Goal: Transaction & Acquisition: Purchase product/service

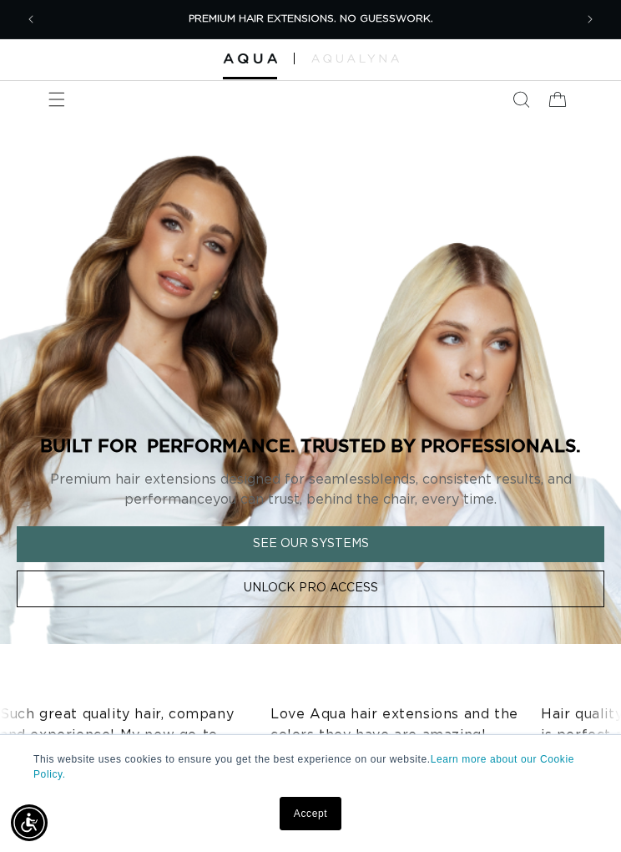
click at [63, 99] on icon "Menu" at bounding box center [57, 100] width 16 height 14
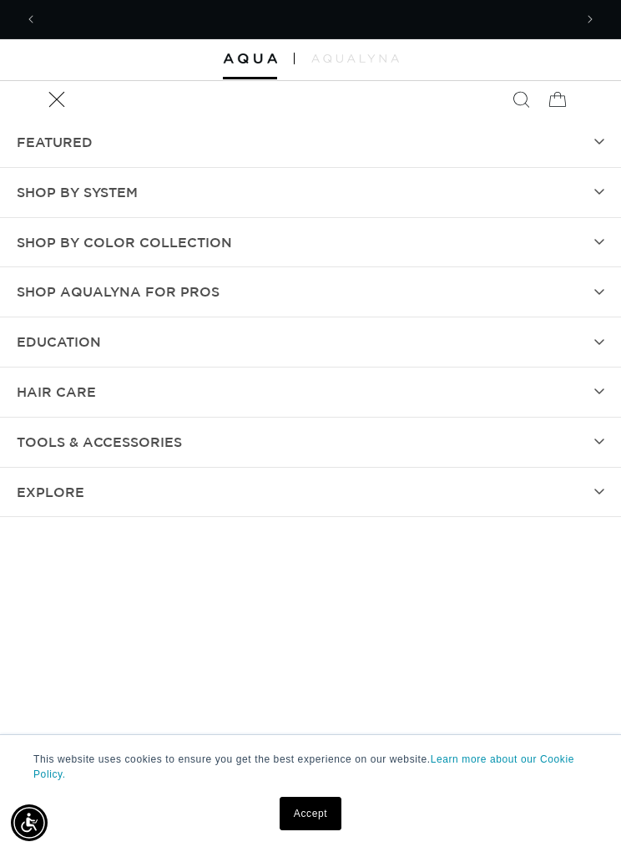
scroll to position [0, 529]
click at [52, 96] on icon "Menu" at bounding box center [56, 99] width 17 height 17
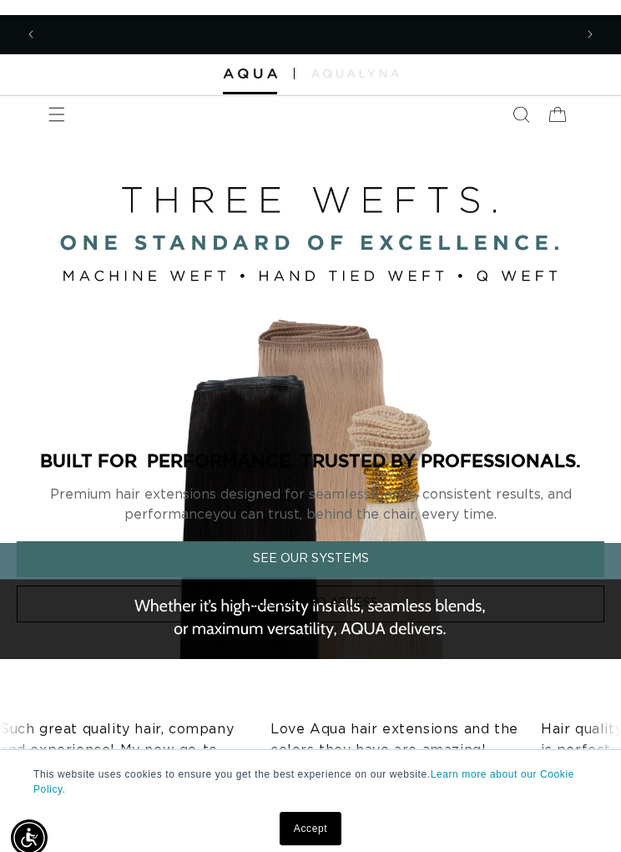
scroll to position [0, 0]
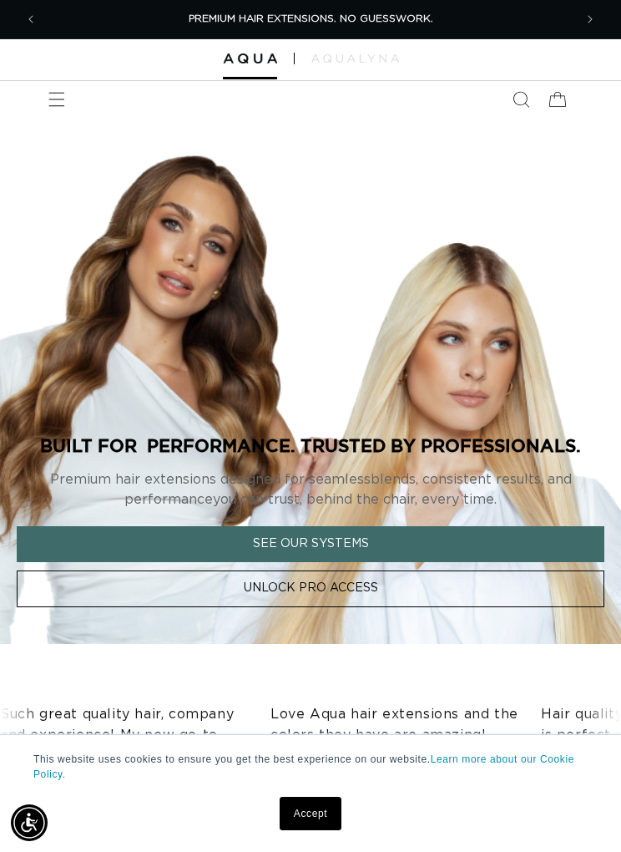
click at [50, 108] on span "Menu" at bounding box center [56, 99] width 37 height 37
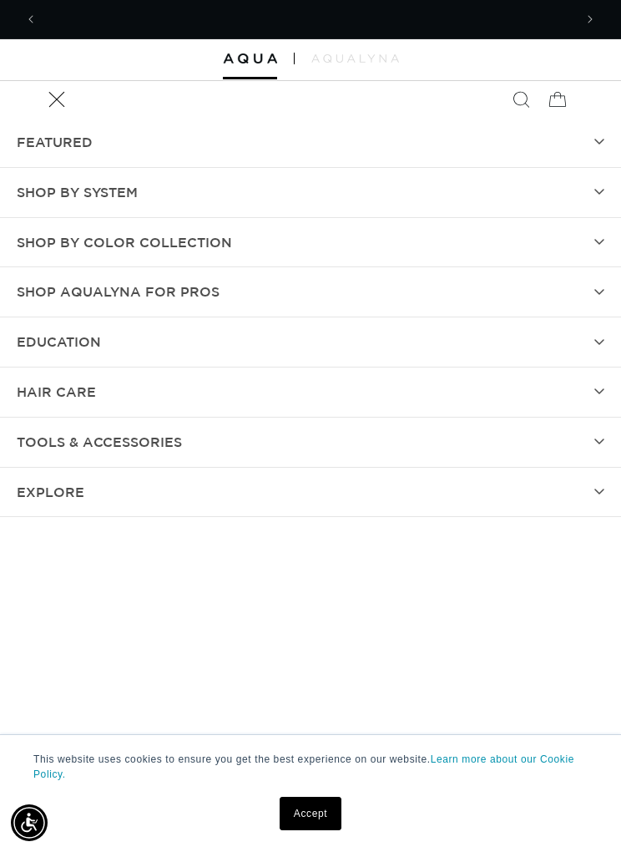
scroll to position [0, 1059]
click at [436, 227] on summary "Shop by Color Collection" at bounding box center [310, 242] width 621 height 49
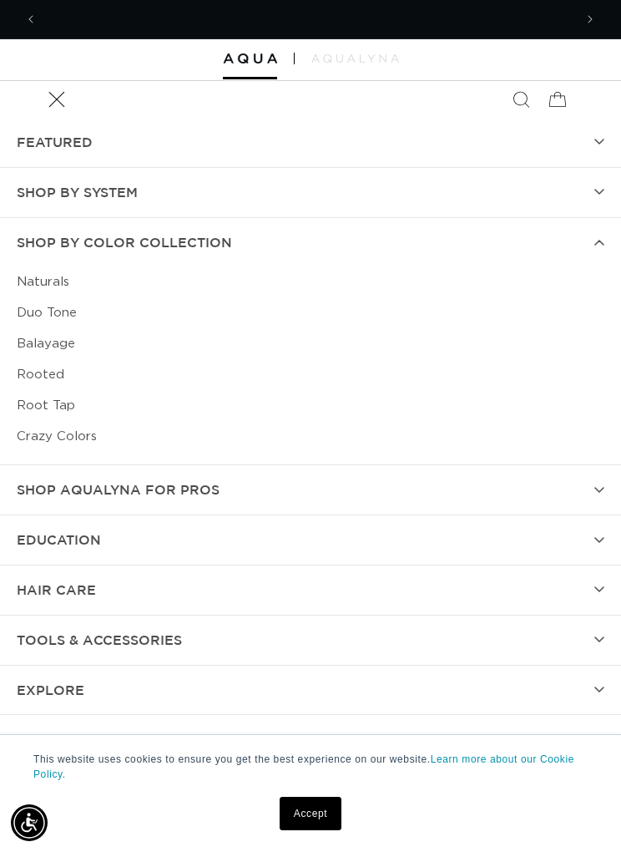
scroll to position [0, 0]
click at [486, 493] on summary "Shop AquaLyna for Pros" at bounding box center [310, 489] width 621 height 49
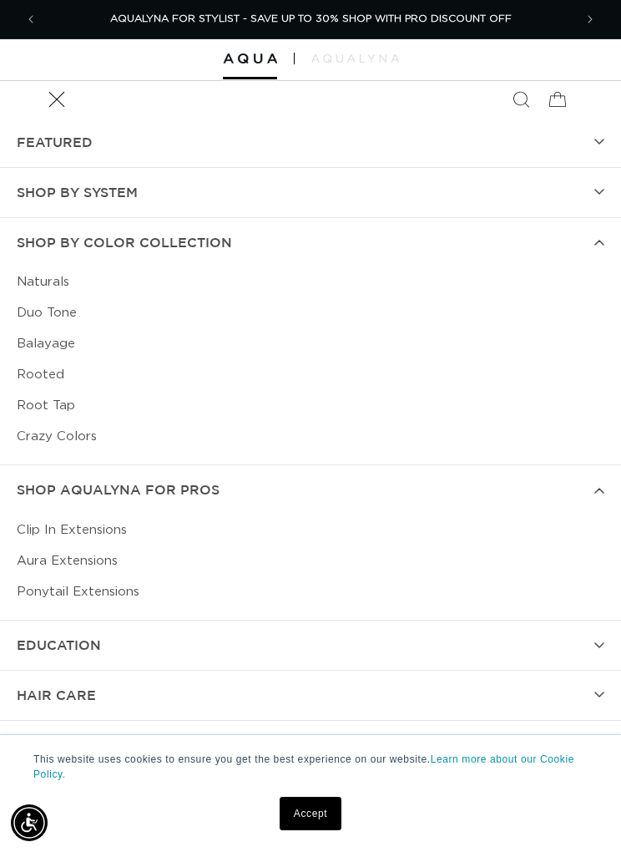
click at [475, 189] on summary "SHOP BY SYSTEM" at bounding box center [310, 192] width 621 height 49
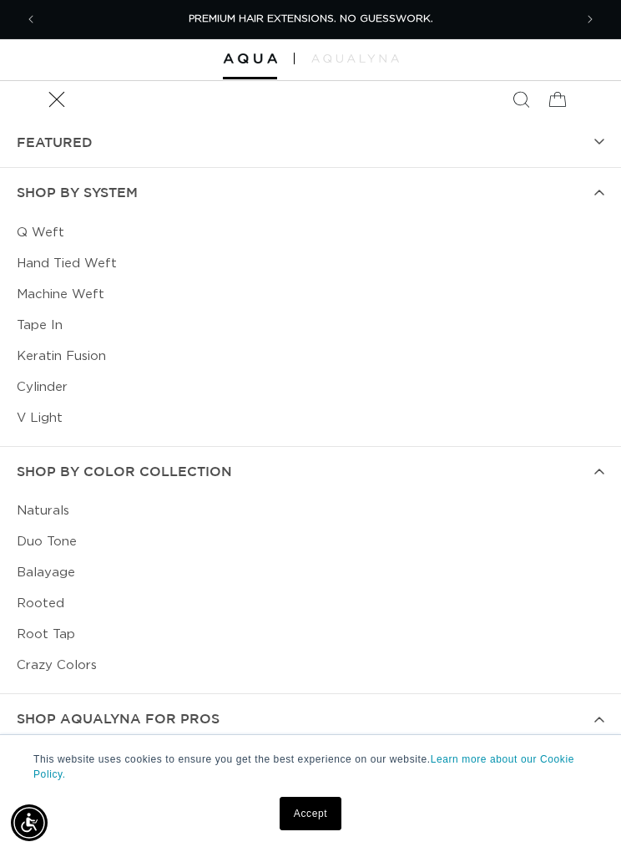
click at [222, 238] on link "Q Weft" at bounding box center [311, 232] width 588 height 31
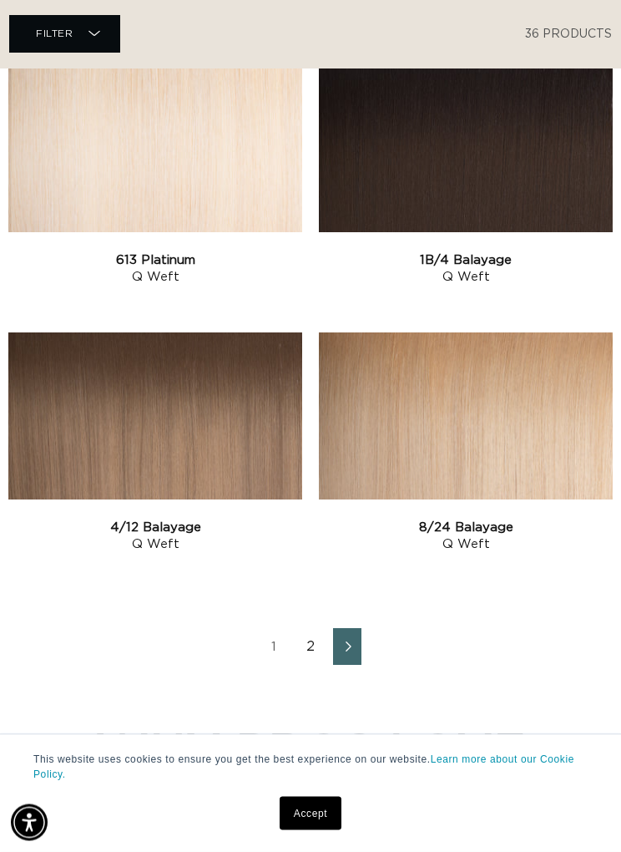
scroll to position [2947, 0]
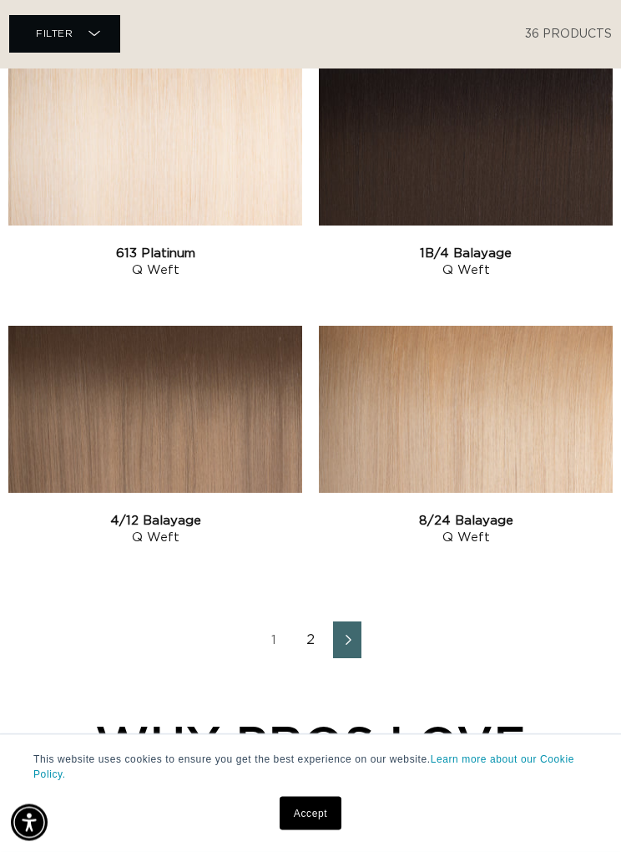
click at [311, 645] on link "2" at bounding box center [310, 640] width 28 height 37
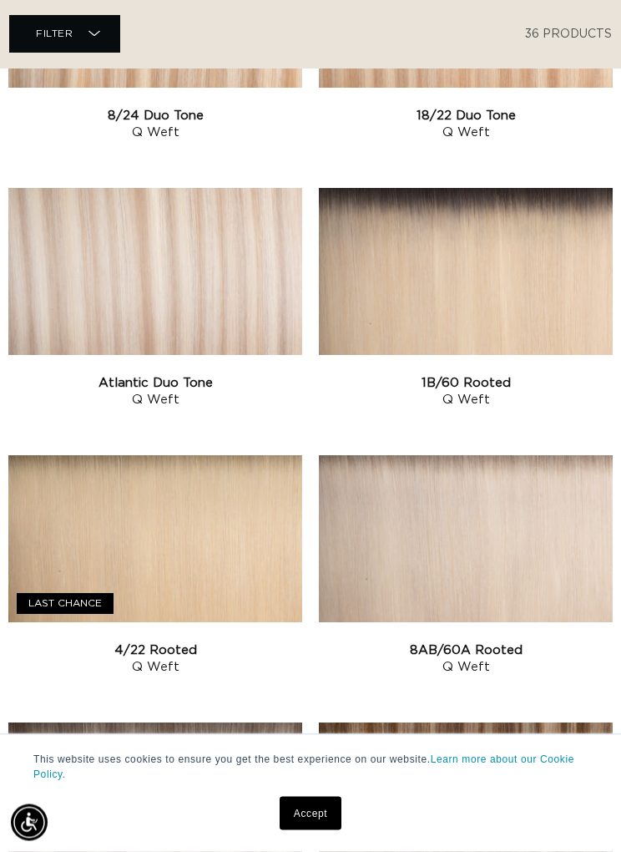
scroll to position [1482, 0]
click at [533, 375] on link "1B/60 Rooted Q Weft" at bounding box center [466, 391] width 294 height 33
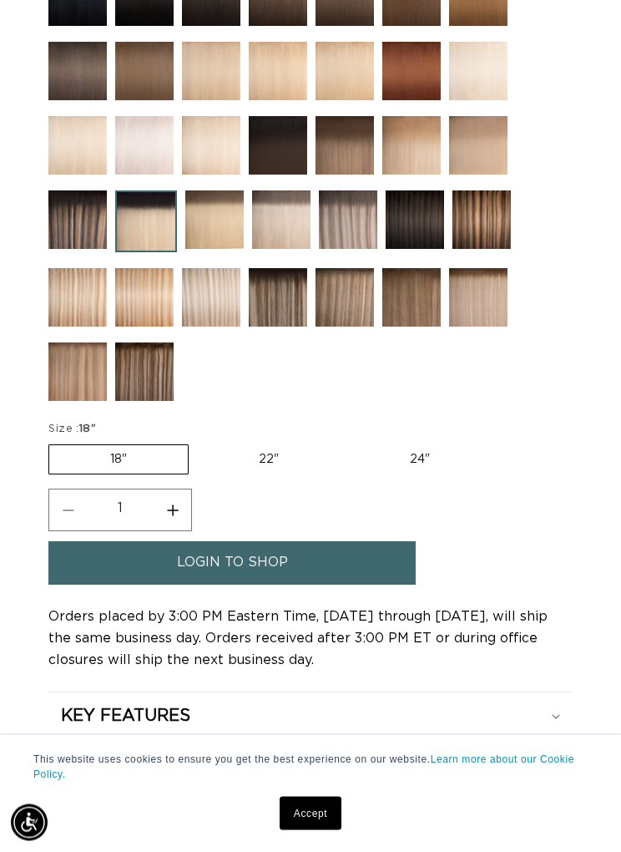
scroll to position [1050, 0]
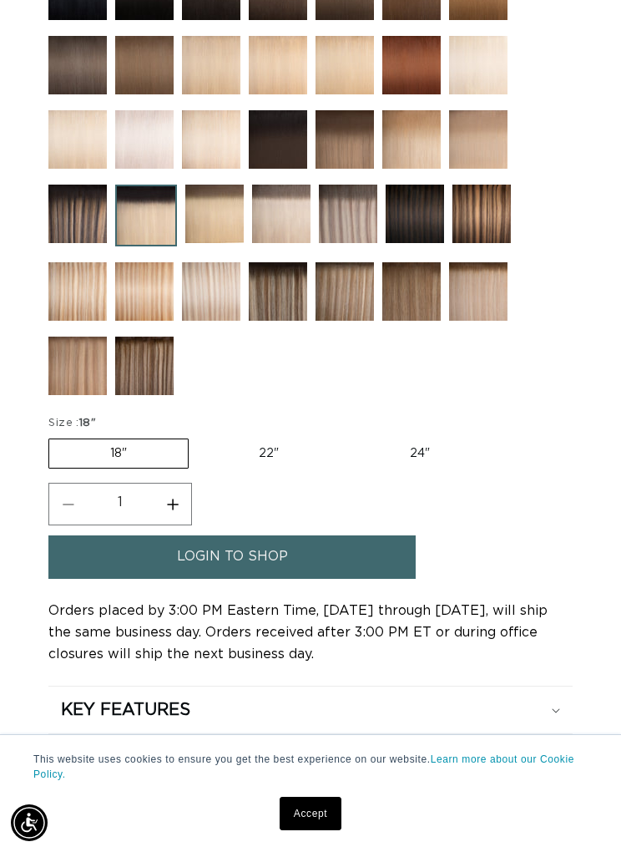
click at [395, 468] on label "24" Variant sold out or unavailable" at bounding box center [420, 453] width 142 height 28
click at [349, 436] on input "24" Variant sold out or unavailable" at bounding box center [348, 435] width 1 height 1
radio input "true"
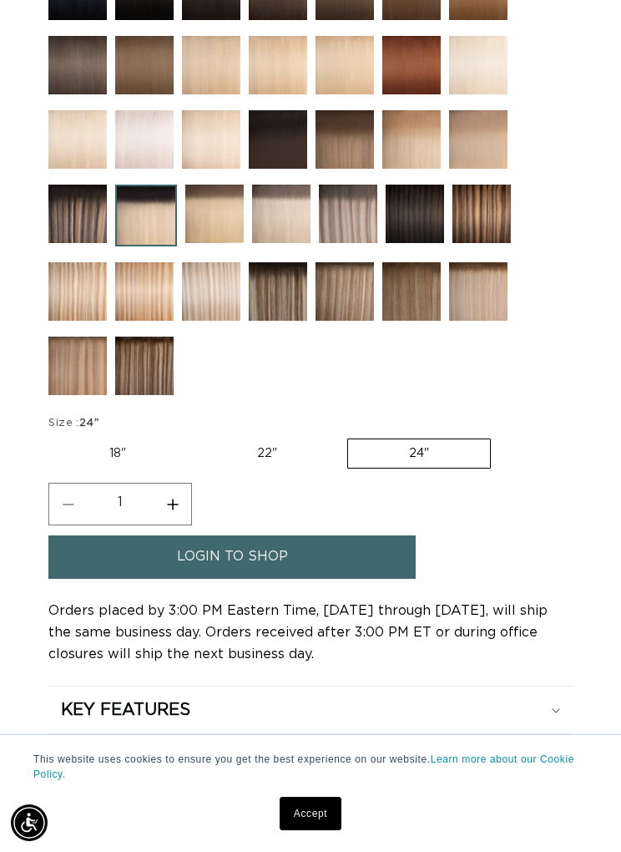
click at [348, 574] on link "login to shop" at bounding box center [231, 556] width 367 height 43
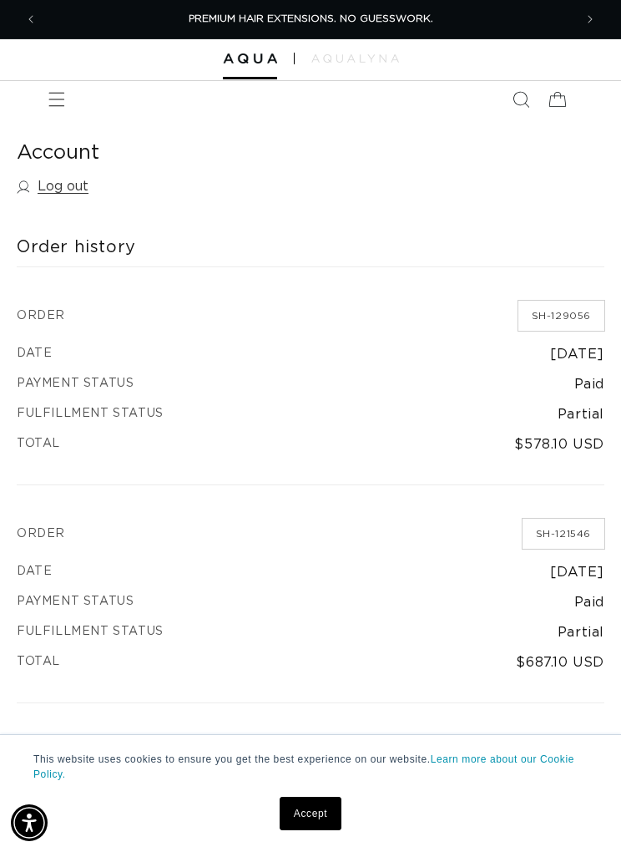
click at [56, 99] on icon "Menu" at bounding box center [56, 99] width 17 height 17
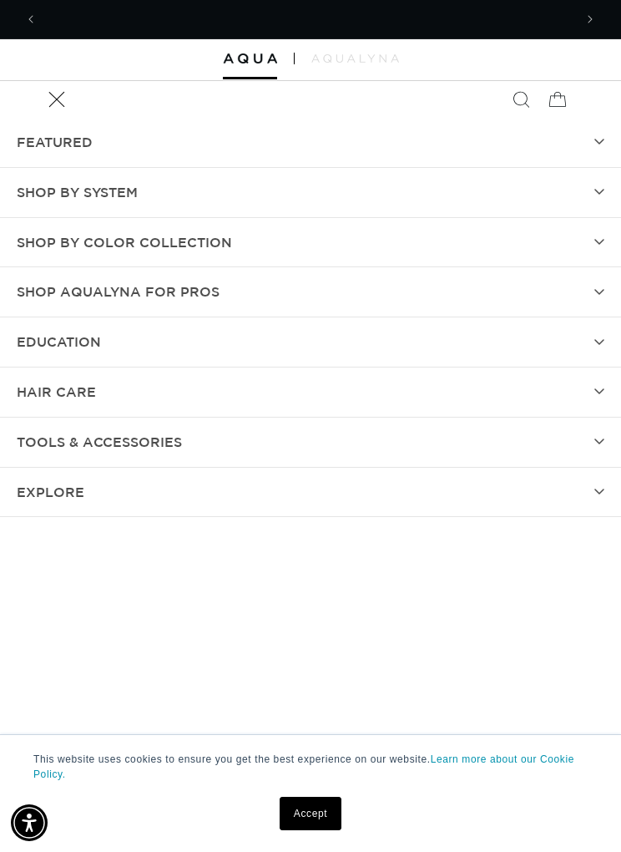
click at [303, 184] on summary "SHOP BY SYSTEM" at bounding box center [310, 192] width 621 height 49
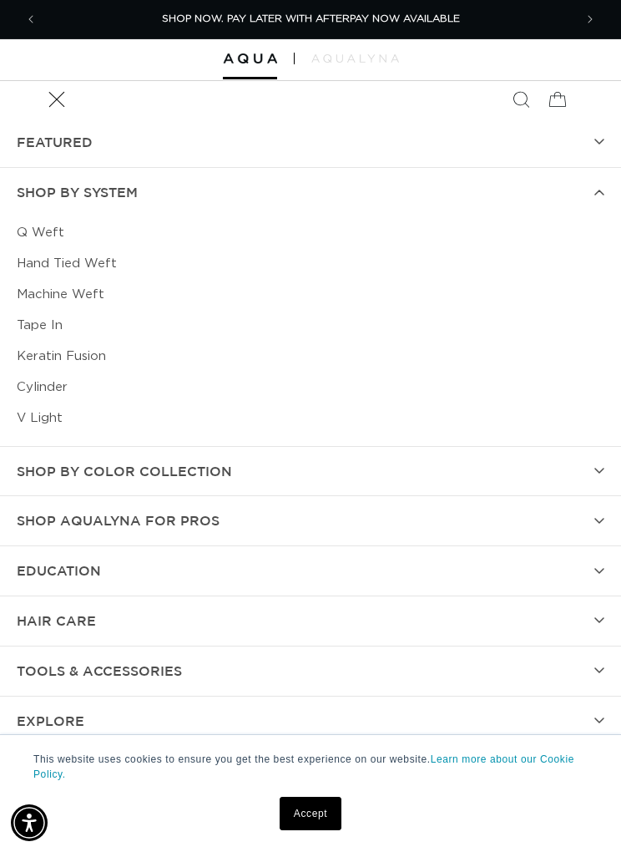
click at [258, 217] on link "Q Weft" at bounding box center [311, 232] width 588 height 31
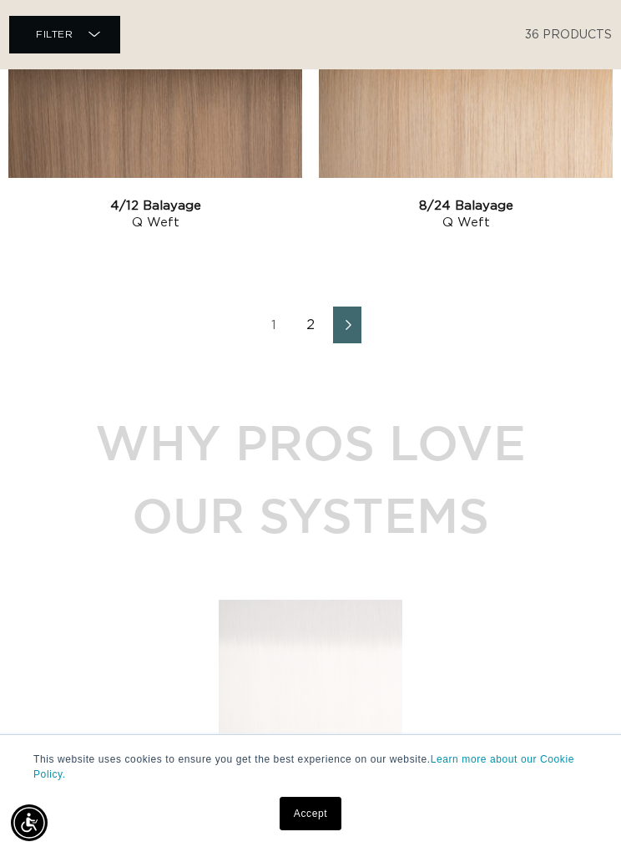
scroll to position [3159, 0]
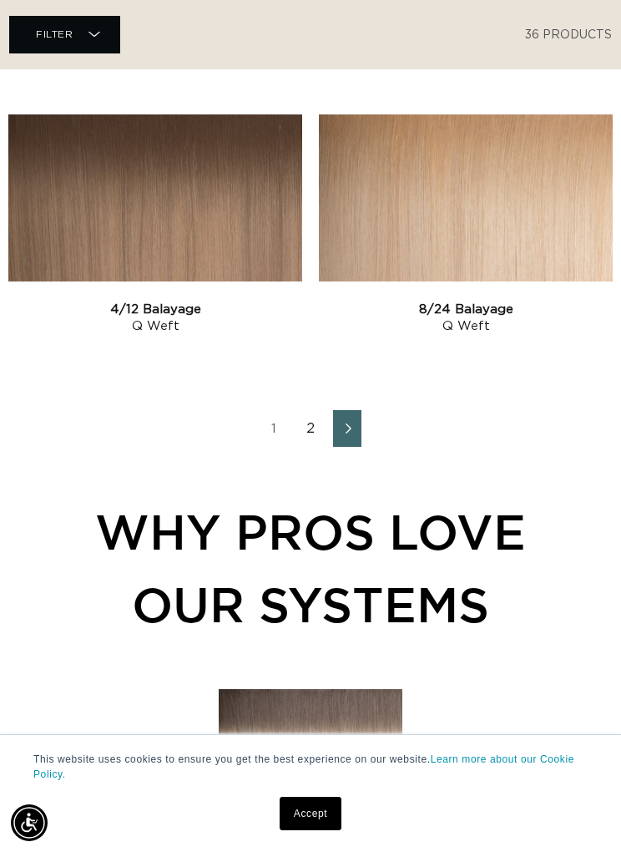
click at [315, 428] on link "2" at bounding box center [310, 428] width 28 height 37
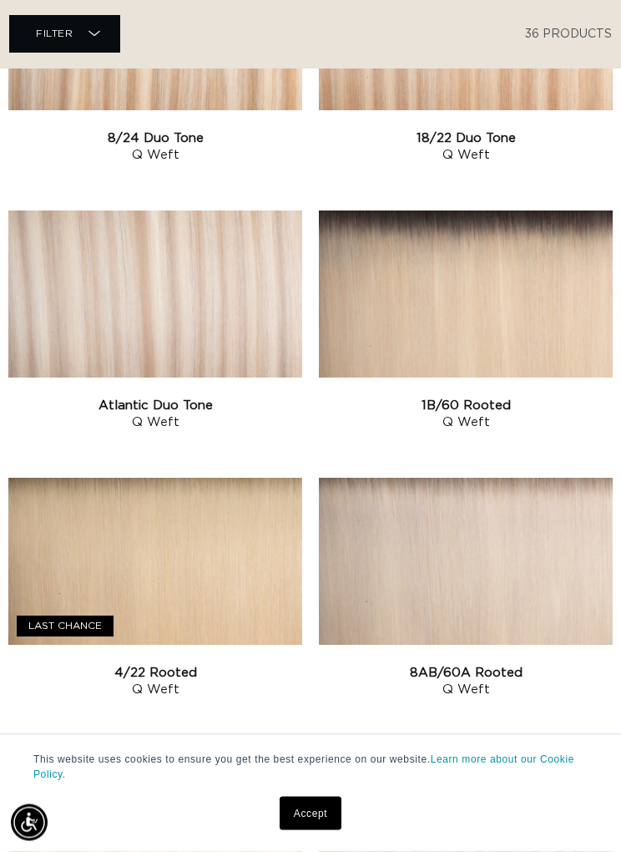
scroll to position [1459, 0]
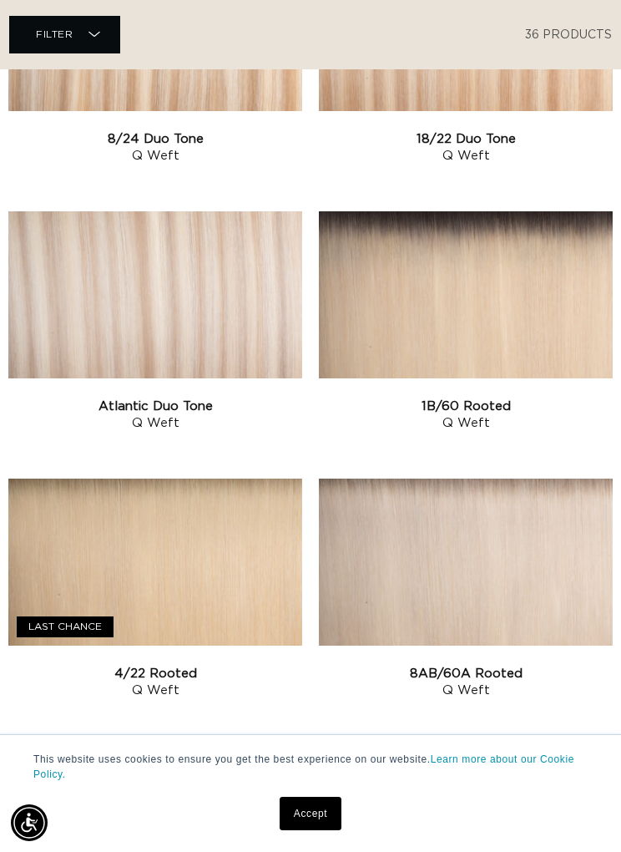
click at [512, 398] on link "1B/60 Rooted Q Weft" at bounding box center [466, 414] width 294 height 33
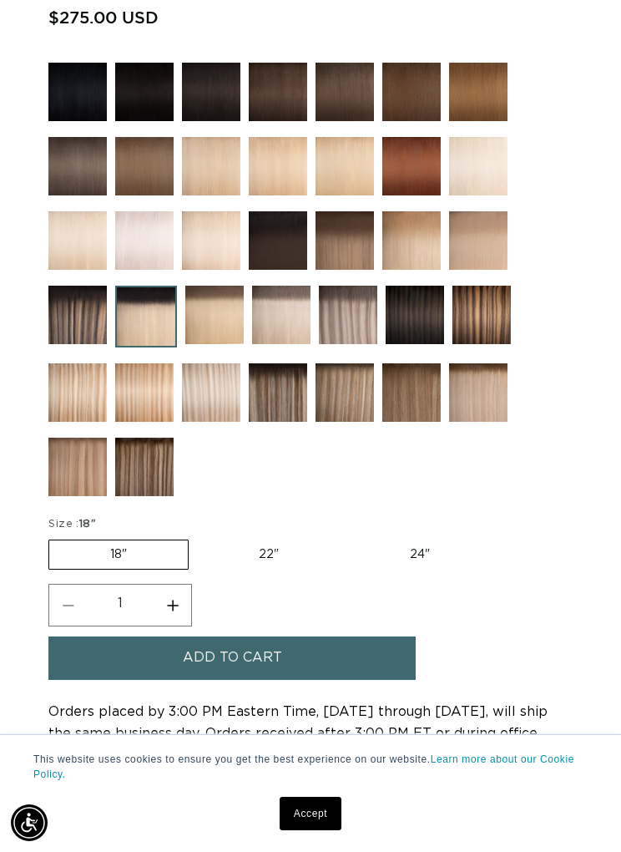
scroll to position [1024, 0]
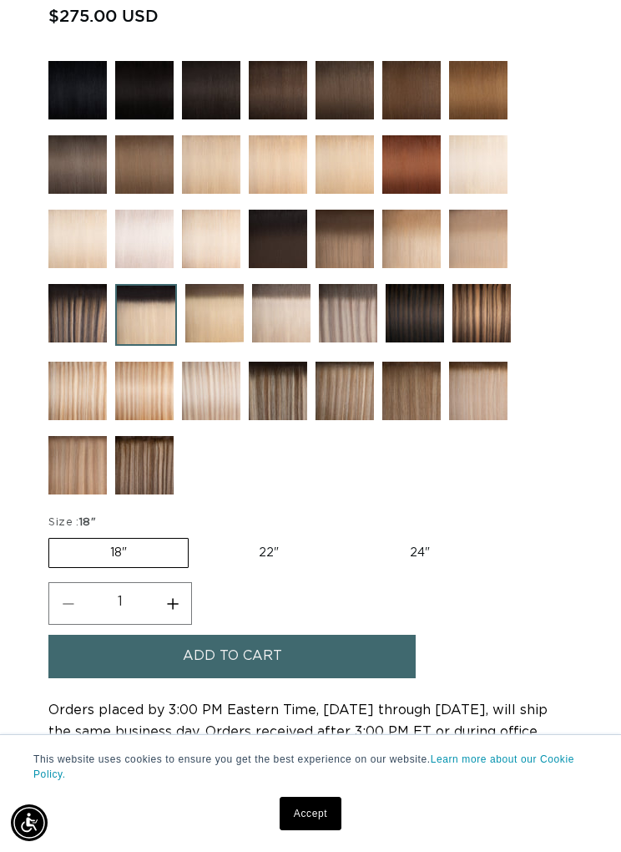
click at [417, 562] on label "24" Variant sold out or unavailable" at bounding box center [420, 553] width 142 height 28
click at [349, 535] on input "24" Variant sold out or unavailable" at bounding box center [348, 534] width 1 height 1
radio input "true"
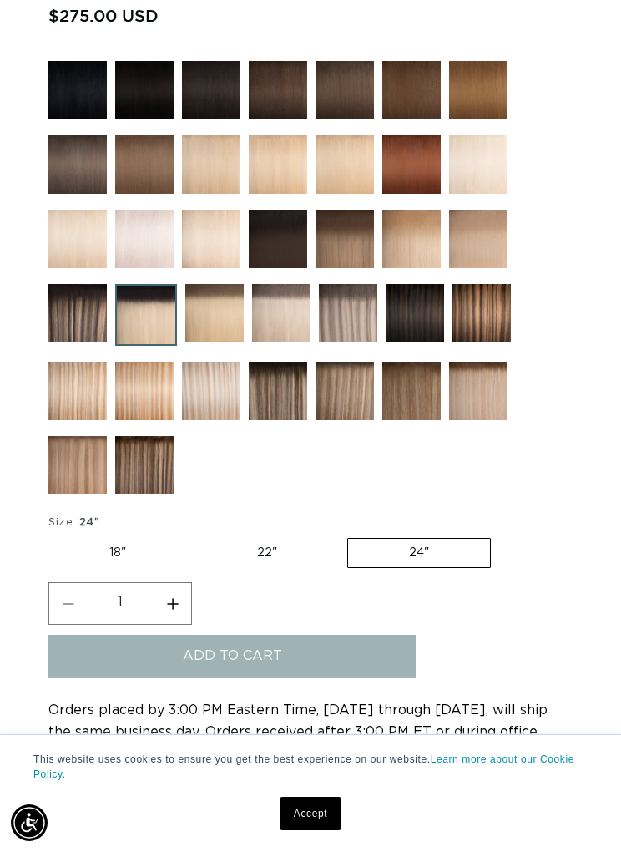
scroll to position [0, 529]
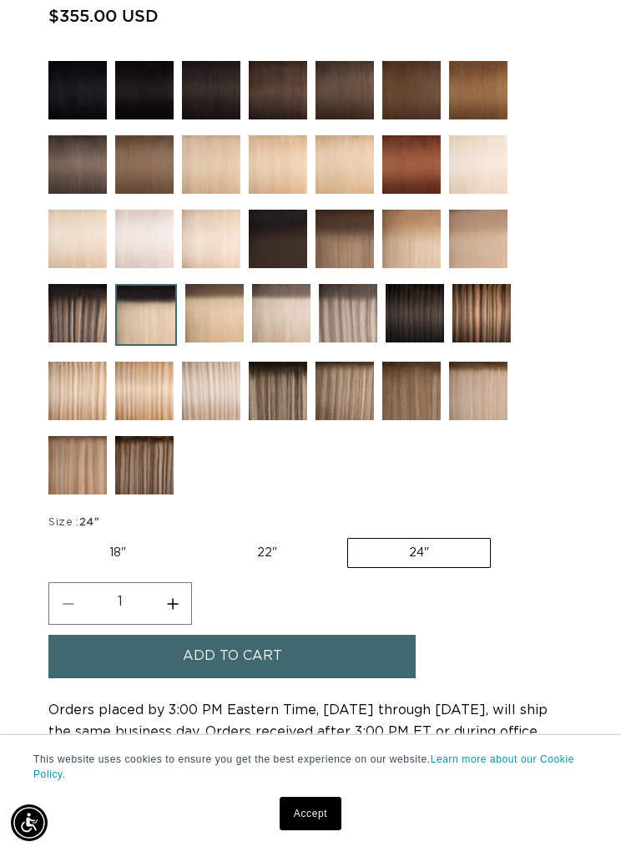
click at [370, 677] on button "Add to cart" at bounding box center [231, 656] width 367 height 43
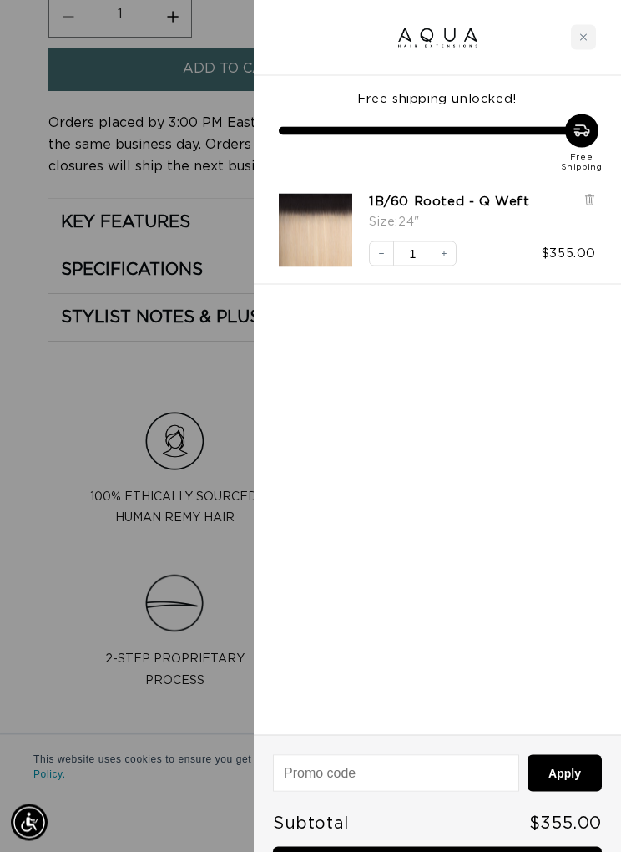
scroll to position [1611, 0]
click at [469, 851] on link "Checkout • $355.00" at bounding box center [437, 868] width 329 height 43
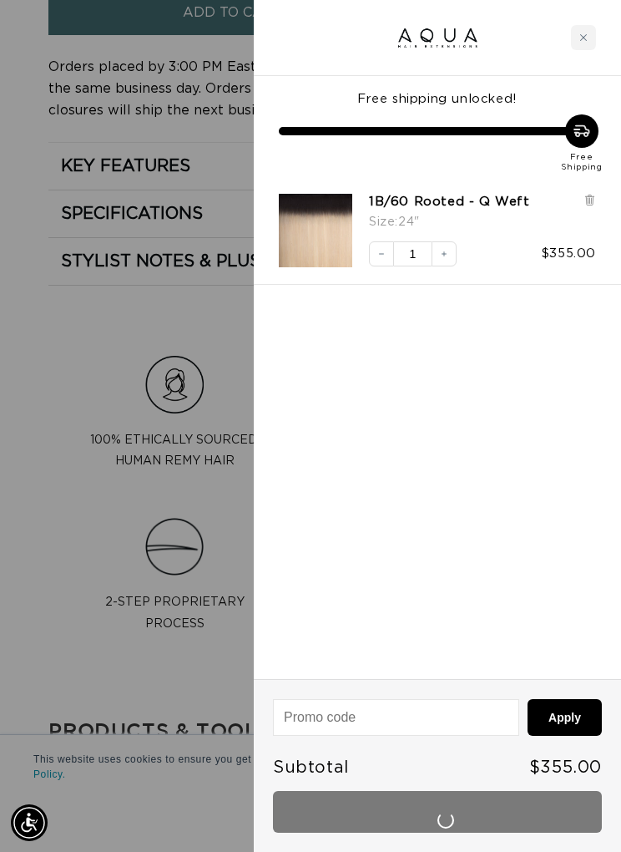
scroll to position [0, 529]
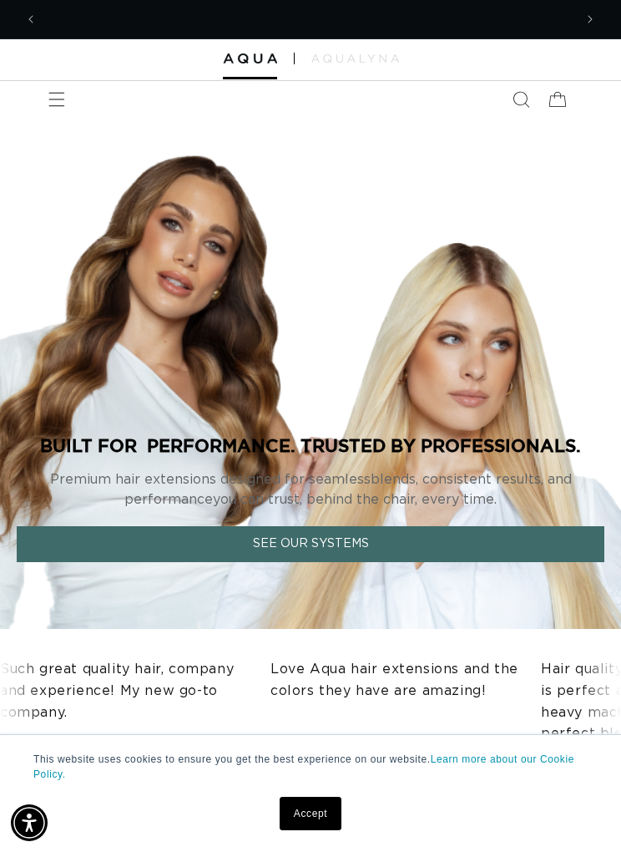
scroll to position [0, 529]
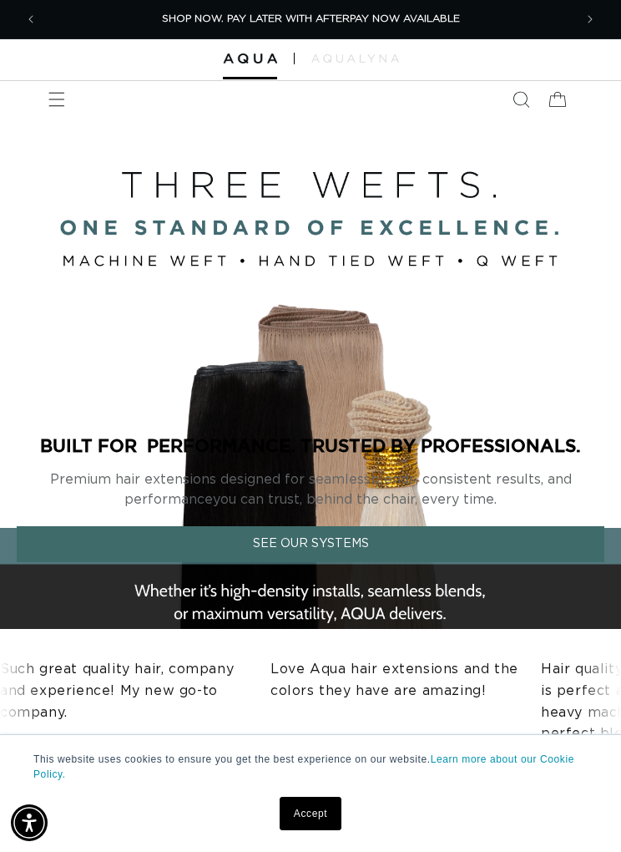
click at [64, 105] on icon "Menu" at bounding box center [57, 100] width 16 height 14
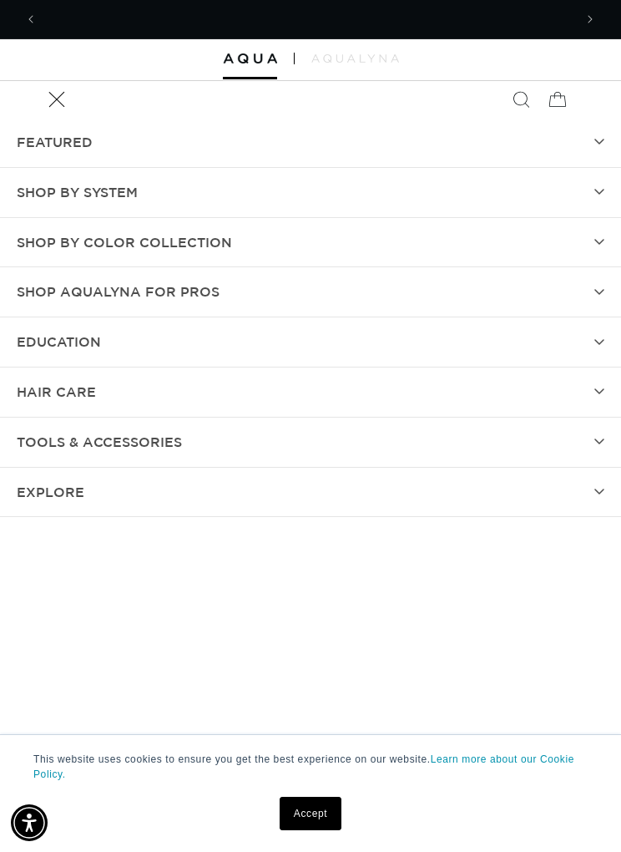
scroll to position [0, 1059]
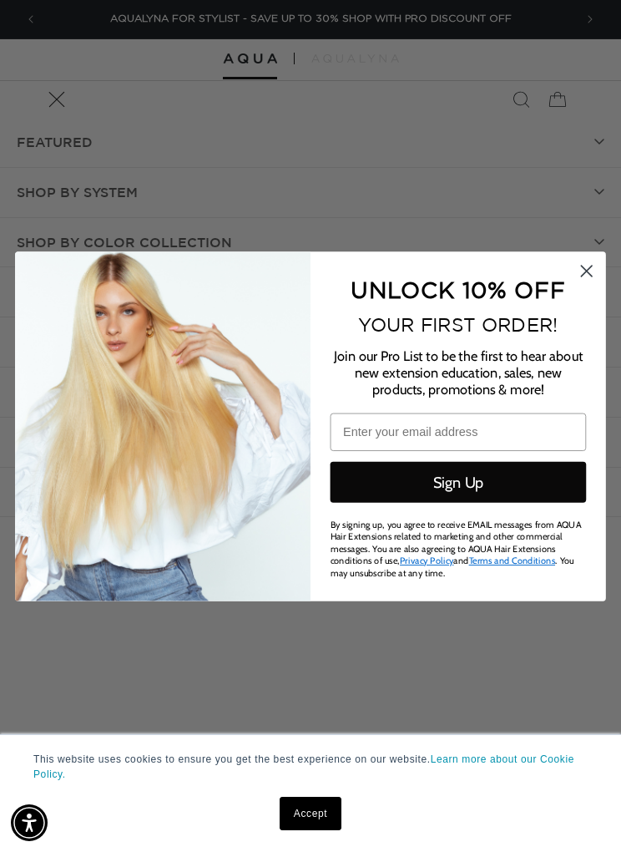
click at [592, 263] on circle "Close dialog" at bounding box center [586, 270] width 25 height 25
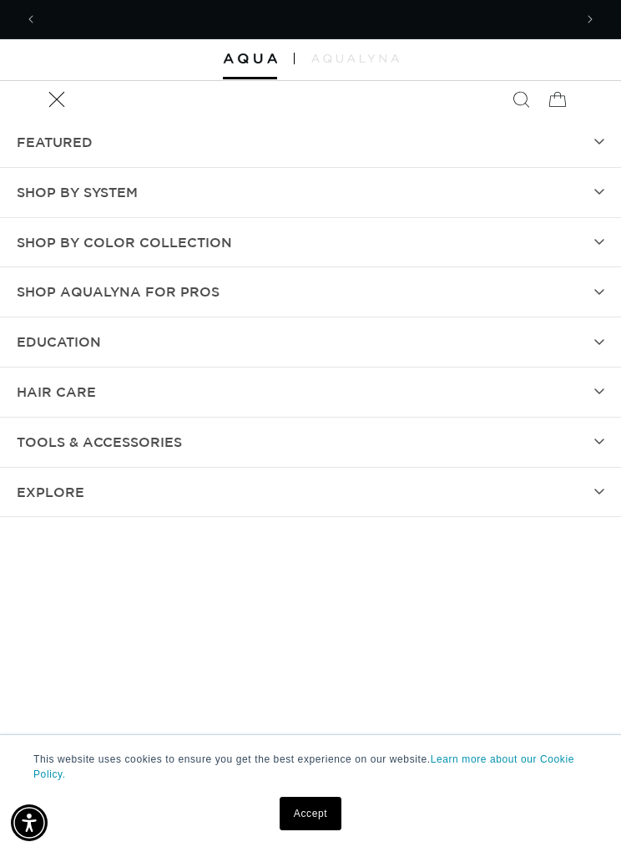
scroll to position [0, 0]
click at [564, 89] on icon at bounding box center [557, 99] width 37 height 37
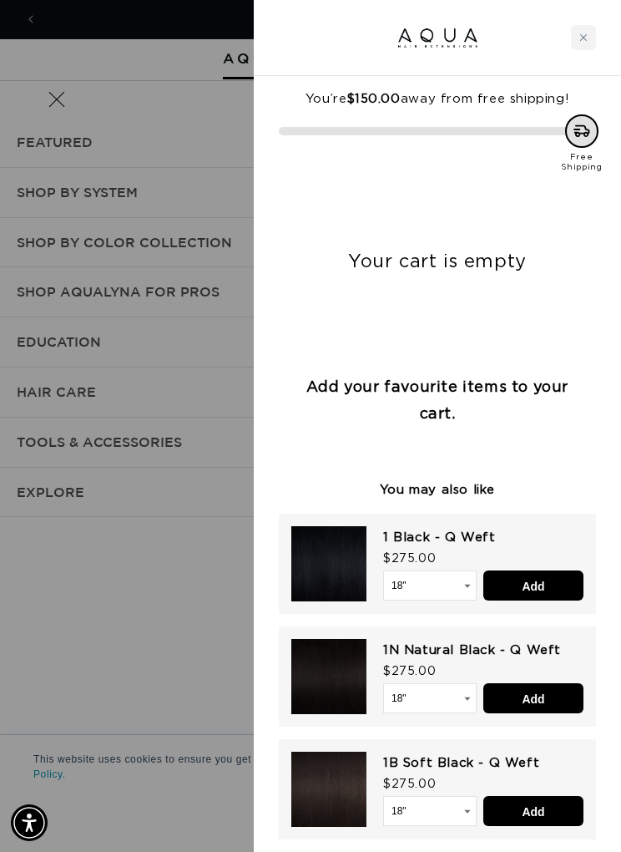
scroll to position [0, 529]
click at [155, 723] on div at bounding box center [310, 426] width 621 height 852
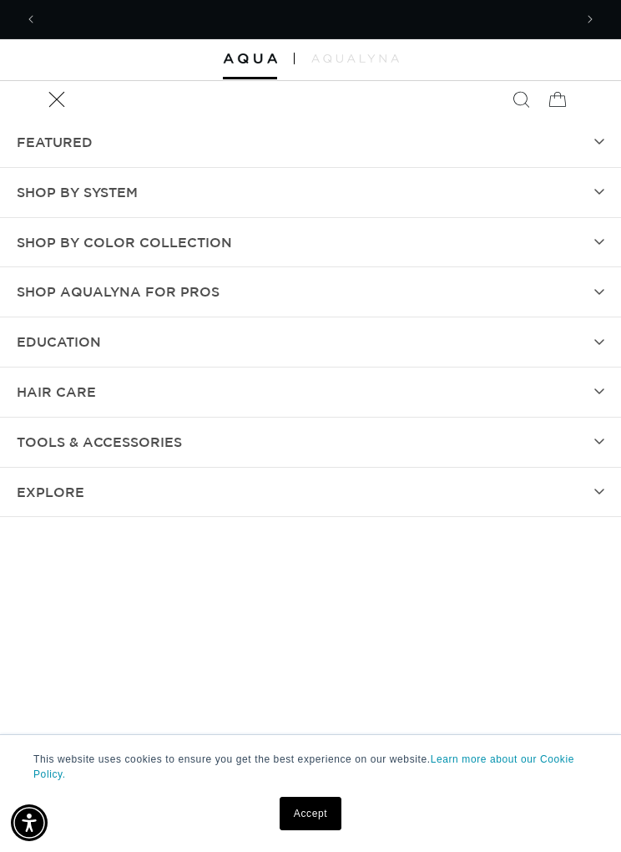
scroll to position [0, 1059]
